Goal: Navigation & Orientation: Find specific page/section

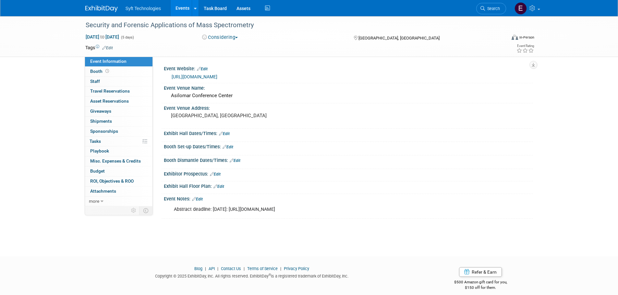
click at [174, 4] on link "Events" at bounding box center [183, 8] width 24 height 16
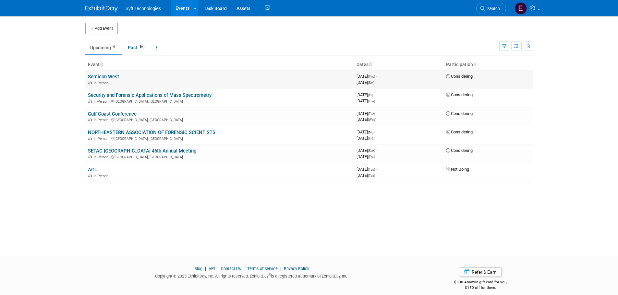
click at [106, 79] on link "Semicon West" at bounding box center [103, 77] width 31 height 6
